Goal: Task Accomplishment & Management: Manage account settings

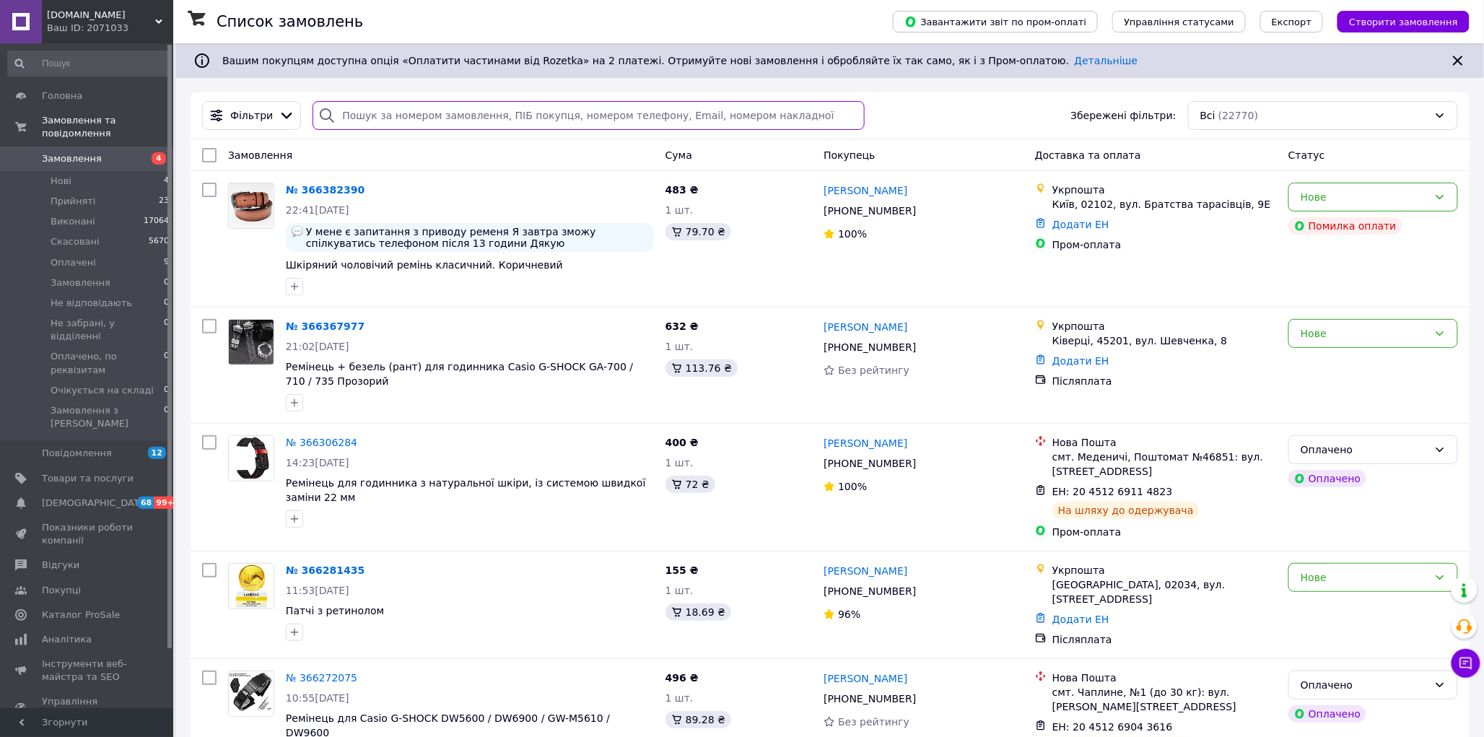
click at [429, 109] on input "search" at bounding box center [587, 115] width 551 height 29
paste input "[PHONE_NUMBER]"
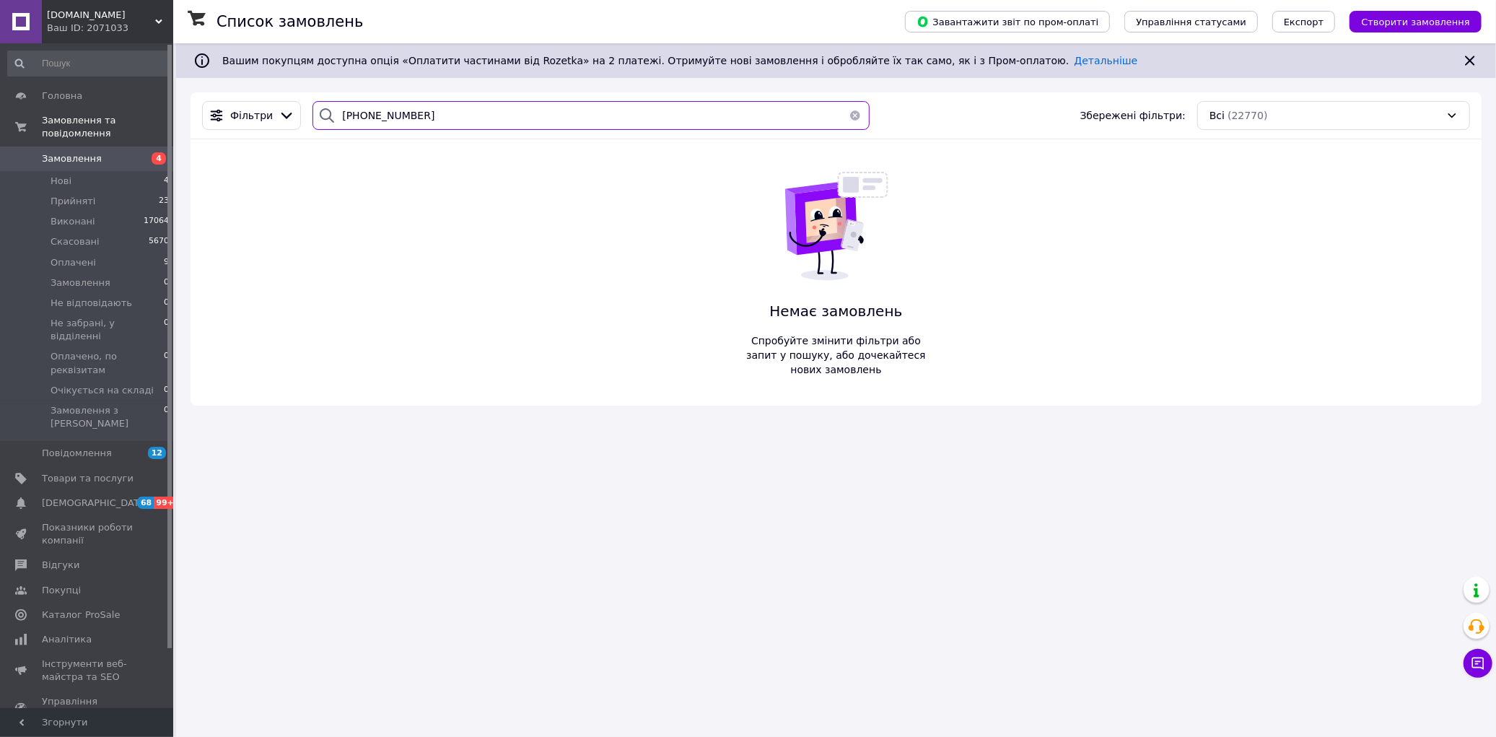
type input "[PHONE_NUMBER]"
click at [124, 152] on span "Замовлення" at bounding box center [88, 158] width 92 height 13
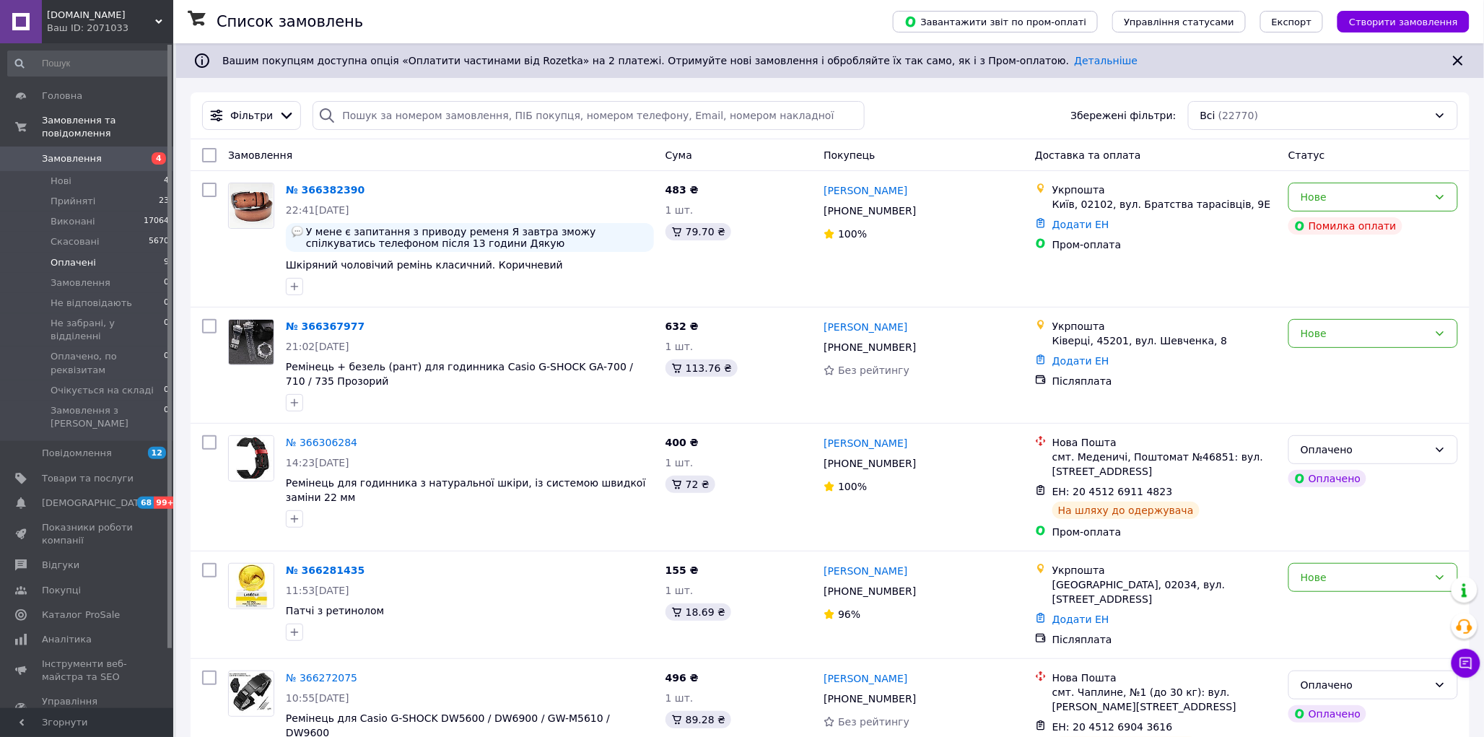
click at [68, 256] on span "Оплачені" at bounding box center [73, 262] width 45 height 13
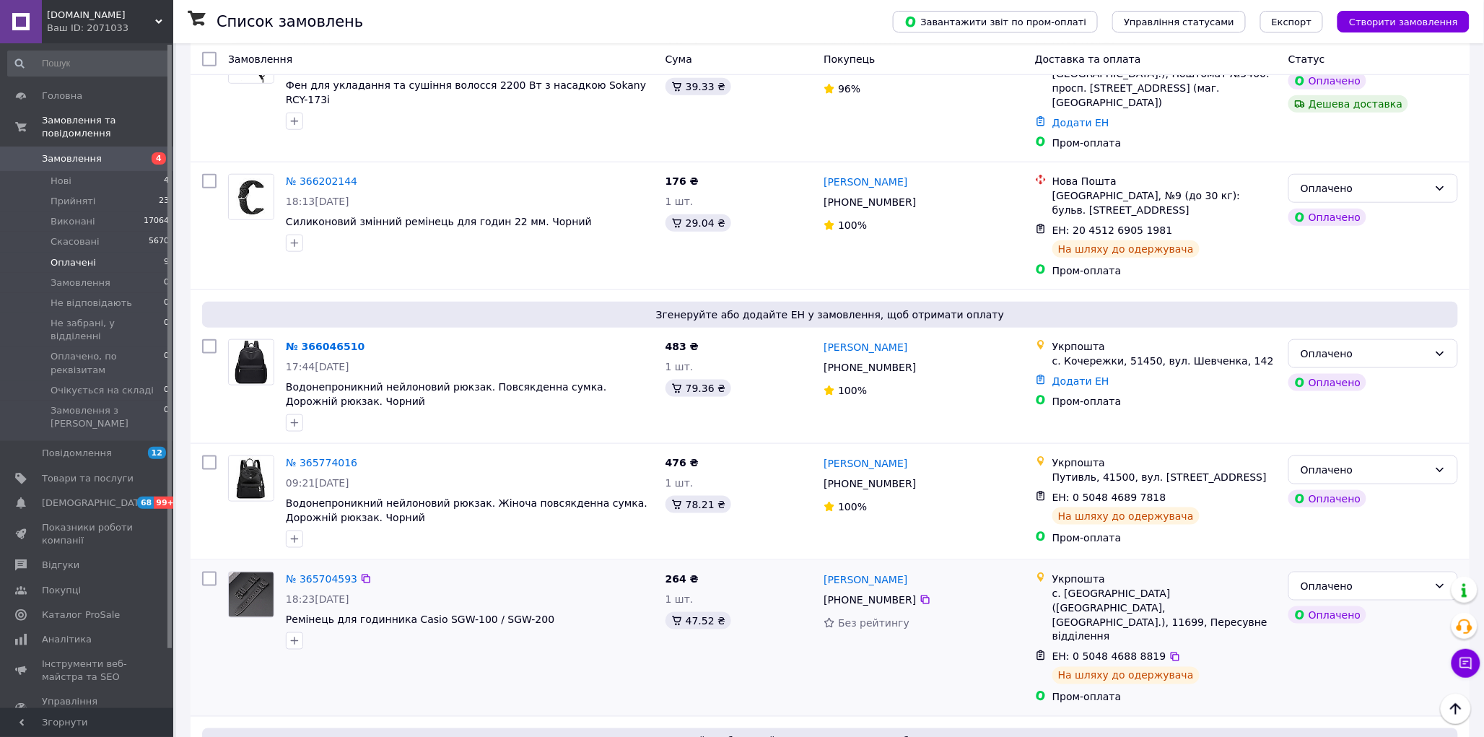
scroll to position [704, 0]
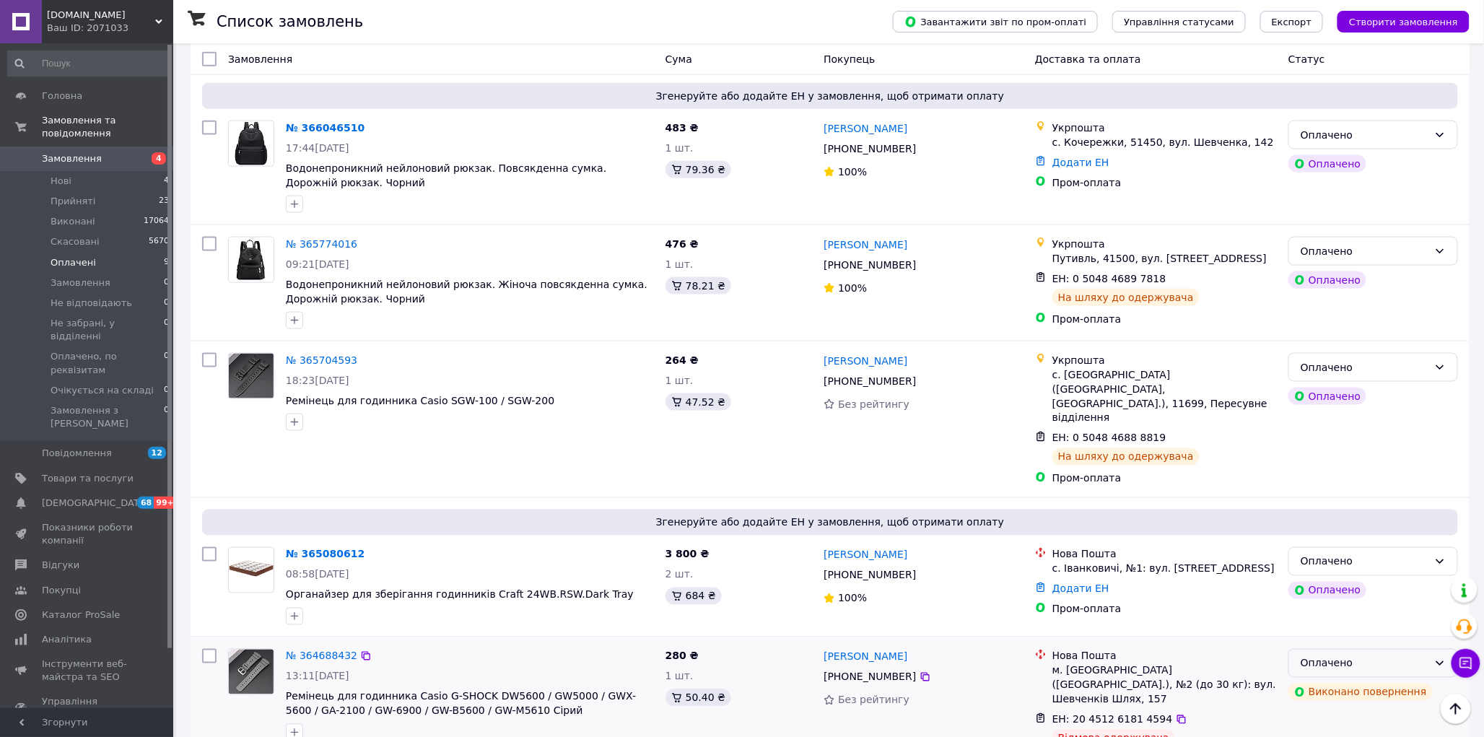
click at [1332, 655] on div "Оплачено" at bounding box center [1364, 663] width 128 height 16
click at [1345, 538] on li "Скасовано" at bounding box center [1373, 544] width 168 height 26
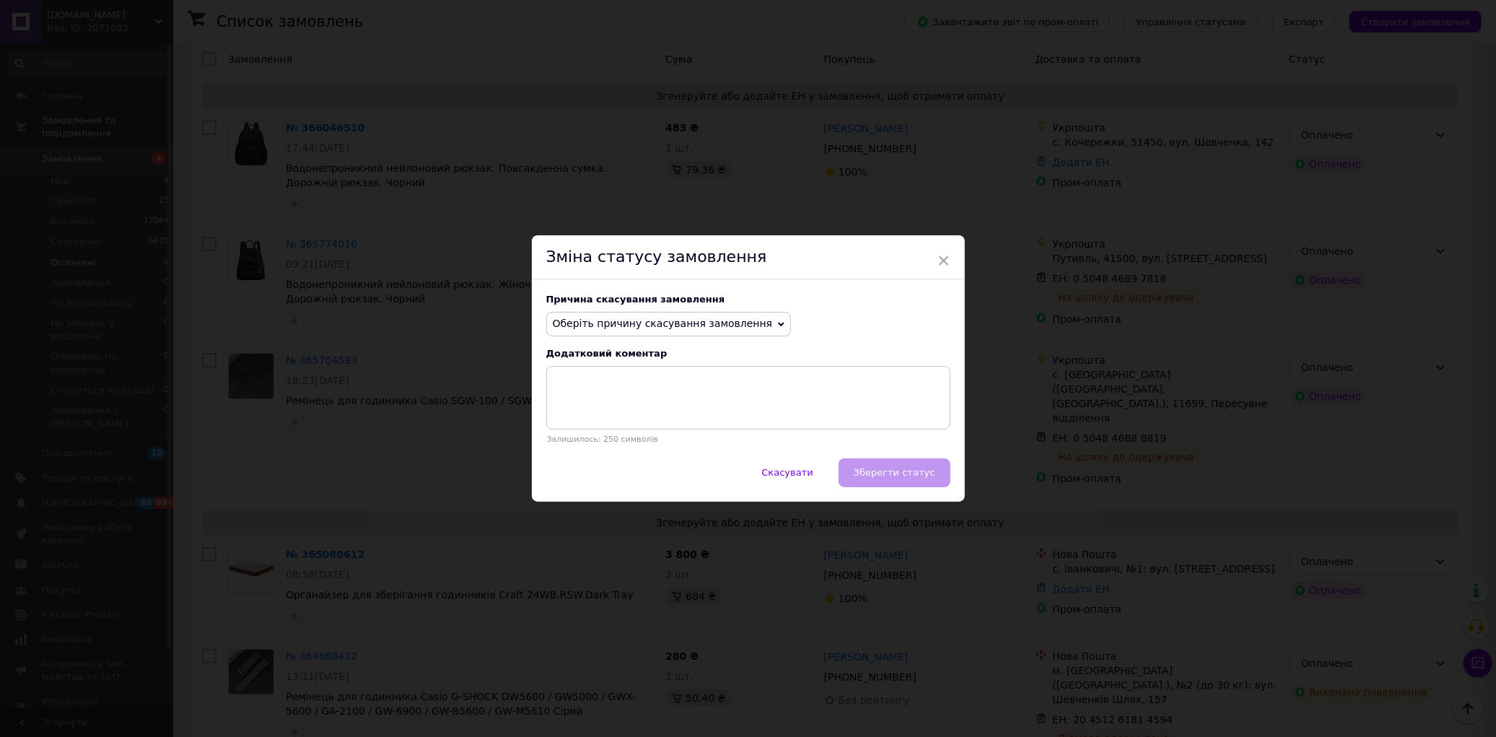
click at [644, 325] on span "Оберіть причину скасування замовлення" at bounding box center [663, 324] width 220 height 12
click at [601, 392] on li "Оплата не надійшла" at bounding box center [669, 392] width 244 height 20
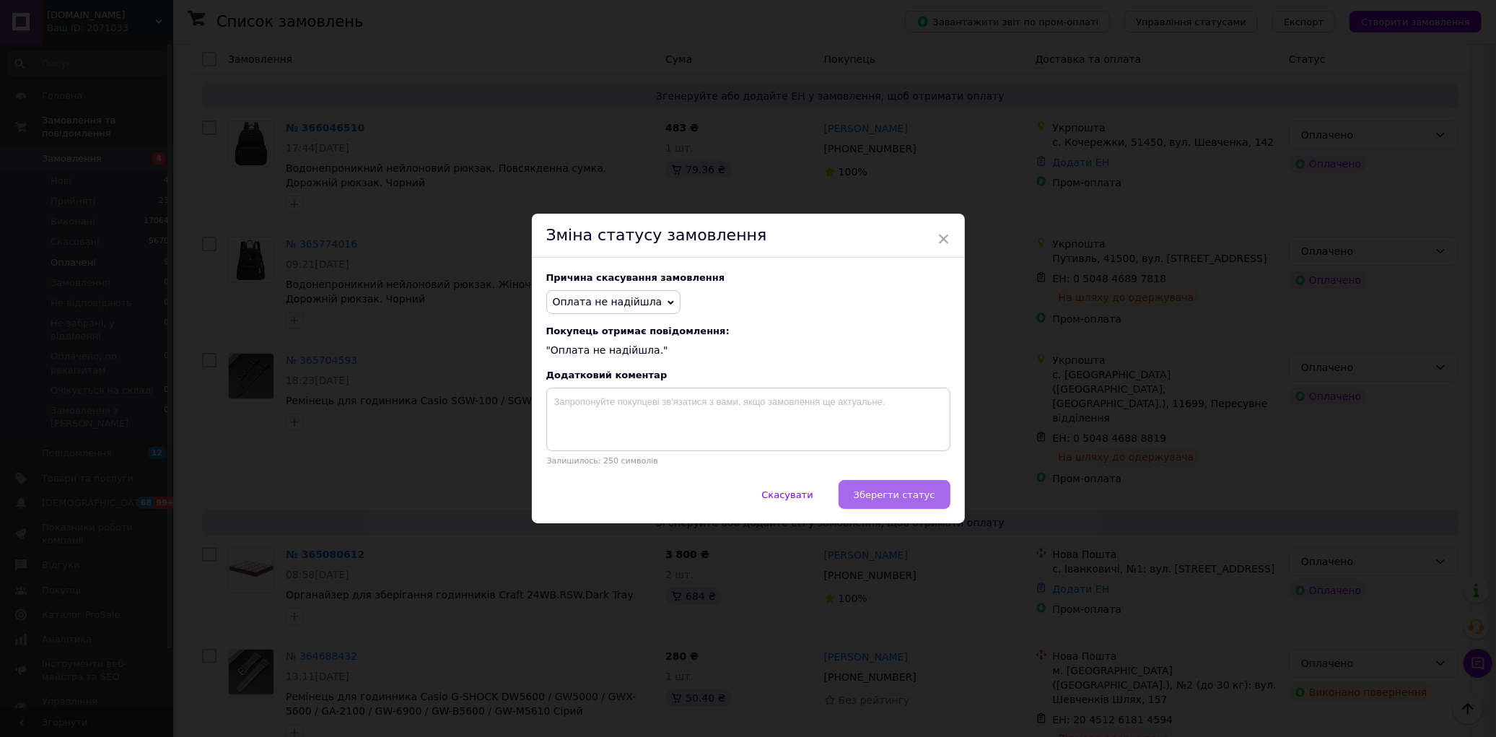
click at [889, 494] on span "Зберегти статус" at bounding box center [895, 494] width 82 height 11
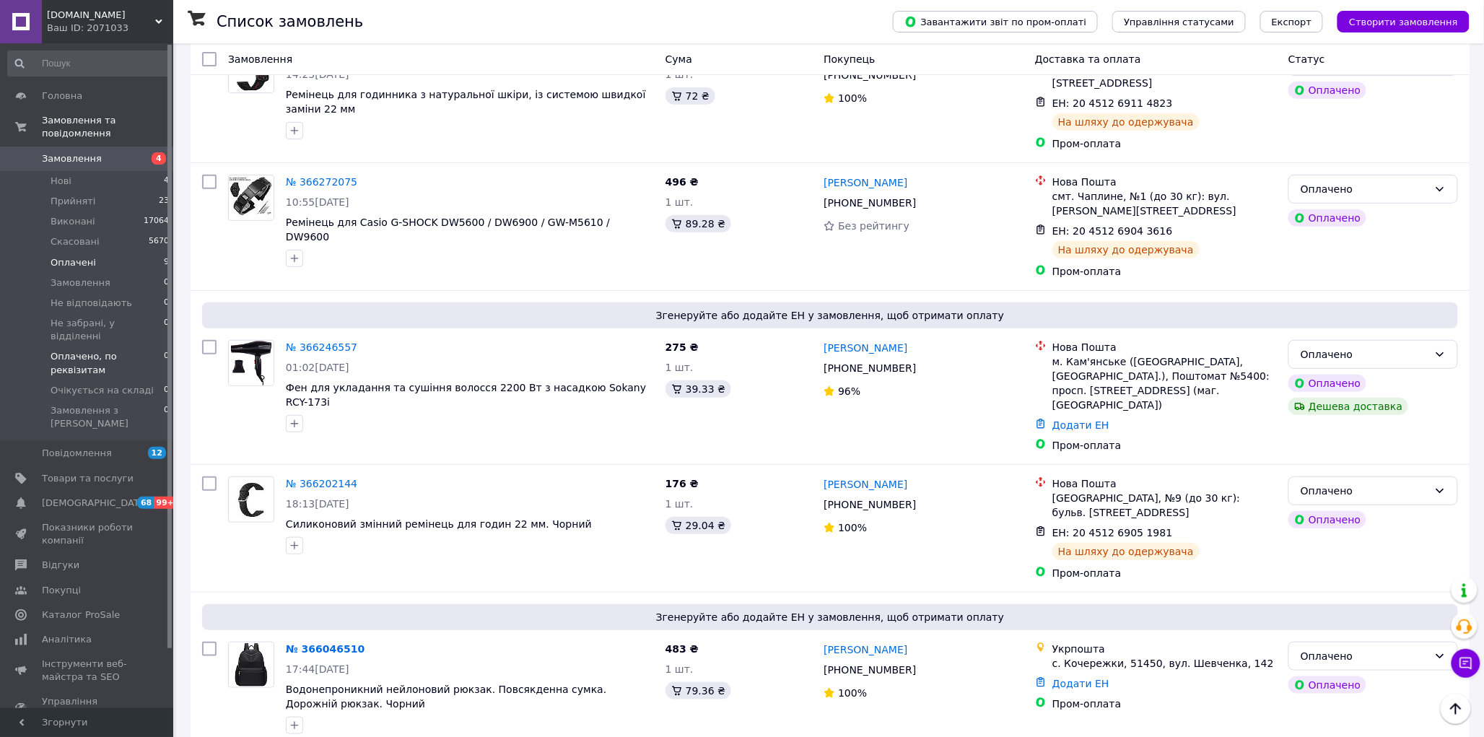
scroll to position [0, 0]
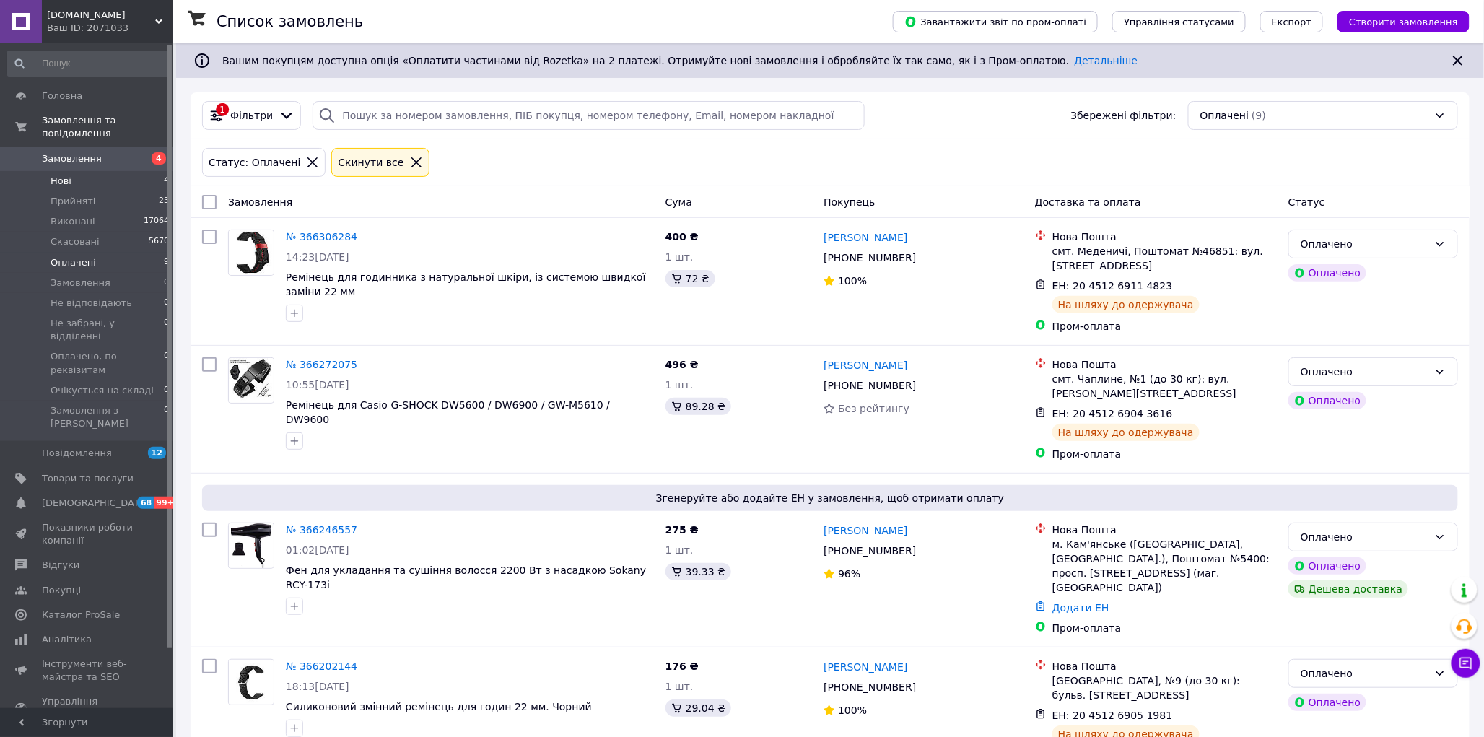
click at [73, 171] on li "Нові 4" at bounding box center [89, 181] width 178 height 20
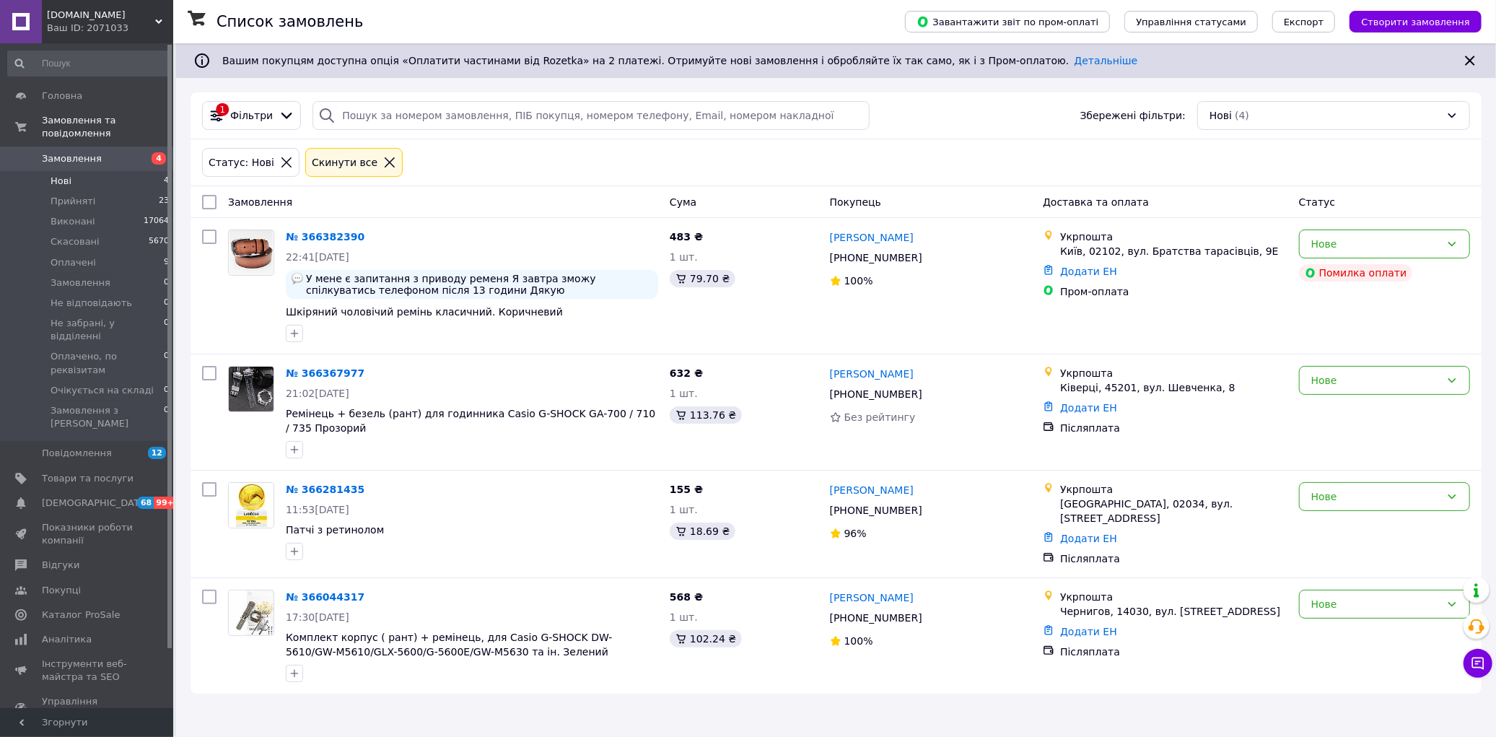
click at [92, 152] on span "Замовлення" at bounding box center [72, 158] width 60 height 13
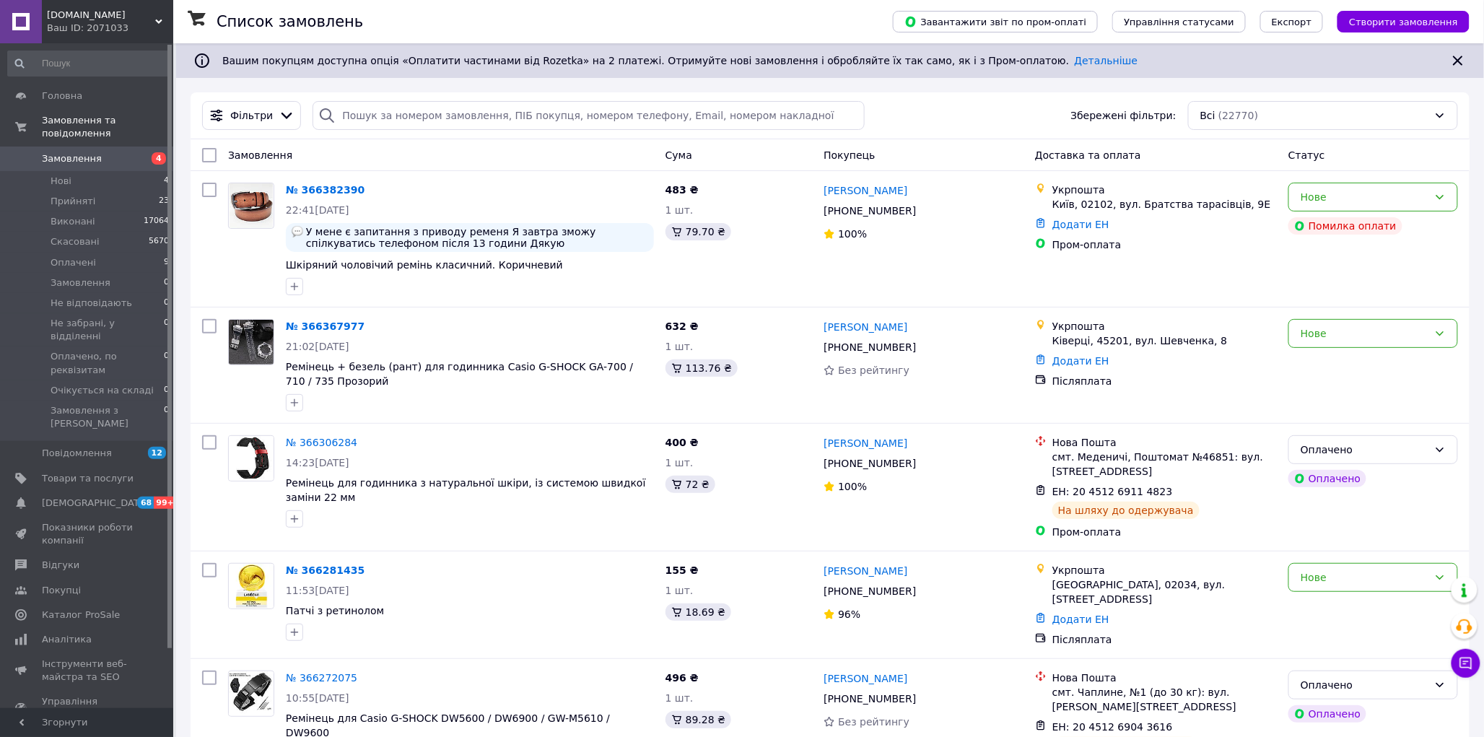
click at [128, 146] on link "Замовлення 4" at bounding box center [89, 158] width 178 height 25
click at [77, 152] on span "Замовлення" at bounding box center [72, 158] width 60 height 13
click at [64, 256] on span "Оплачені" at bounding box center [73, 262] width 45 height 13
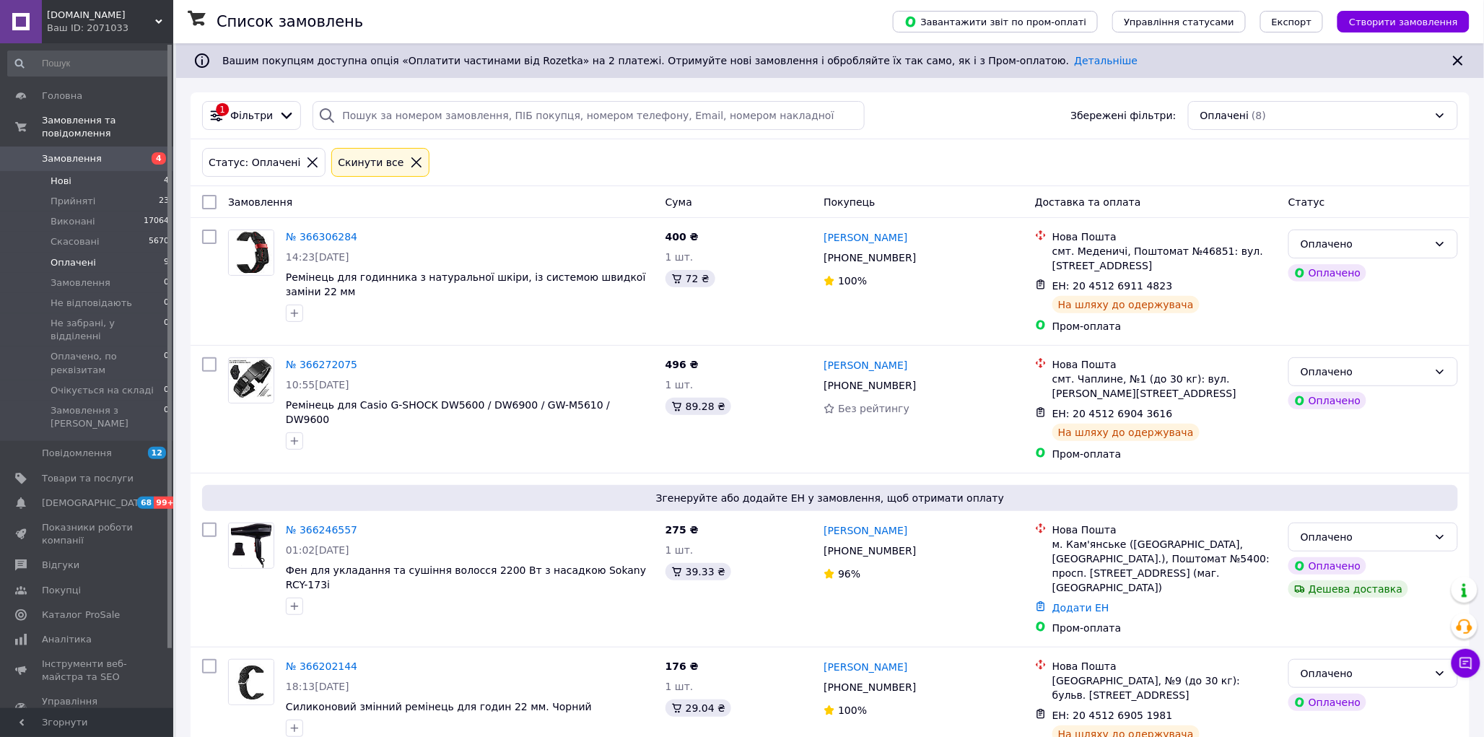
click at [83, 171] on li "Нові 4" at bounding box center [89, 181] width 178 height 20
